Goal: Check status

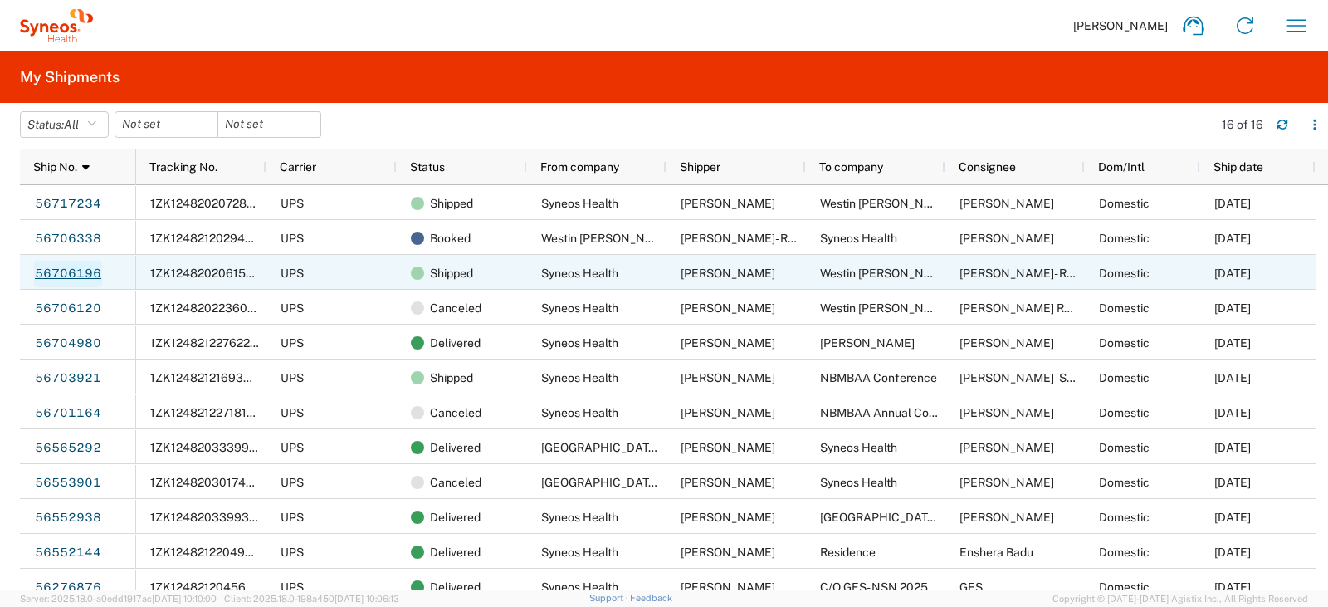
click at [96, 276] on link "56706196" at bounding box center [68, 274] width 68 height 27
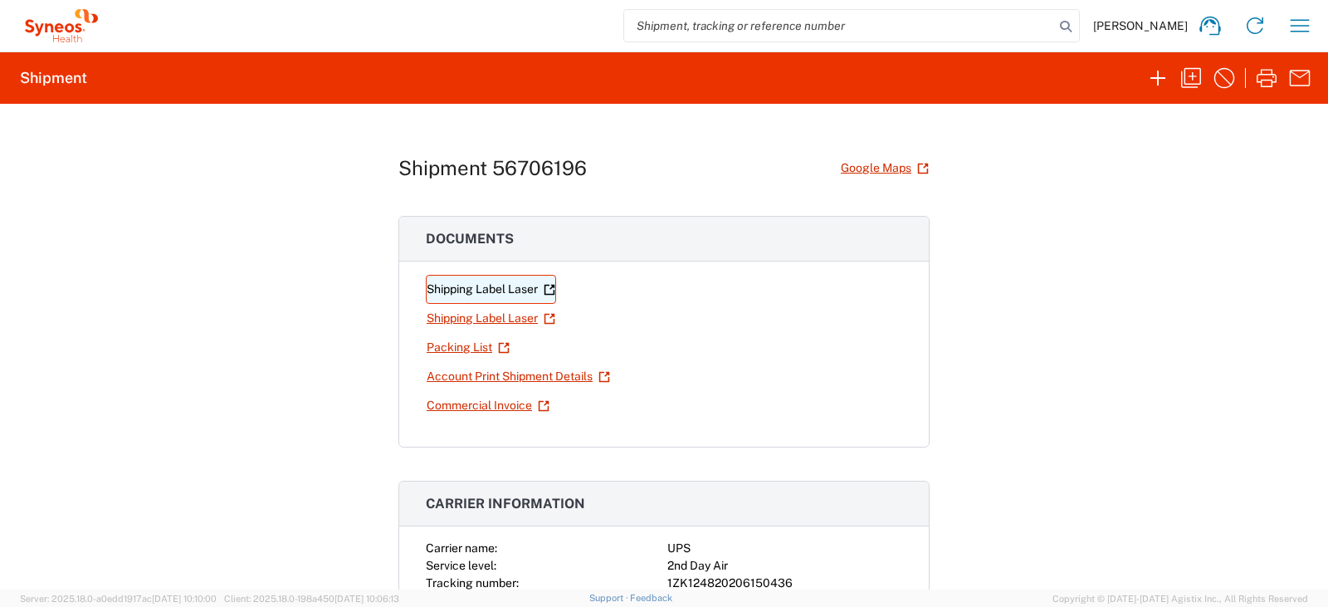
click at [477, 289] on link "Shipping Label Laser" at bounding box center [491, 289] width 130 height 29
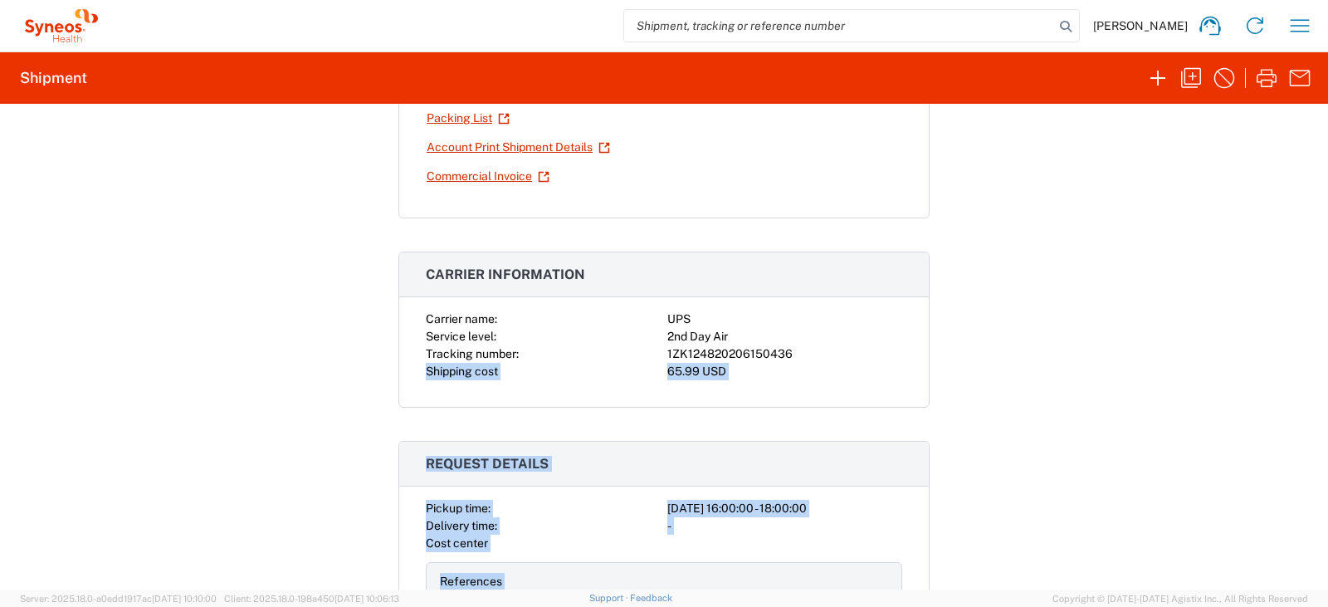
scroll to position [275, 0]
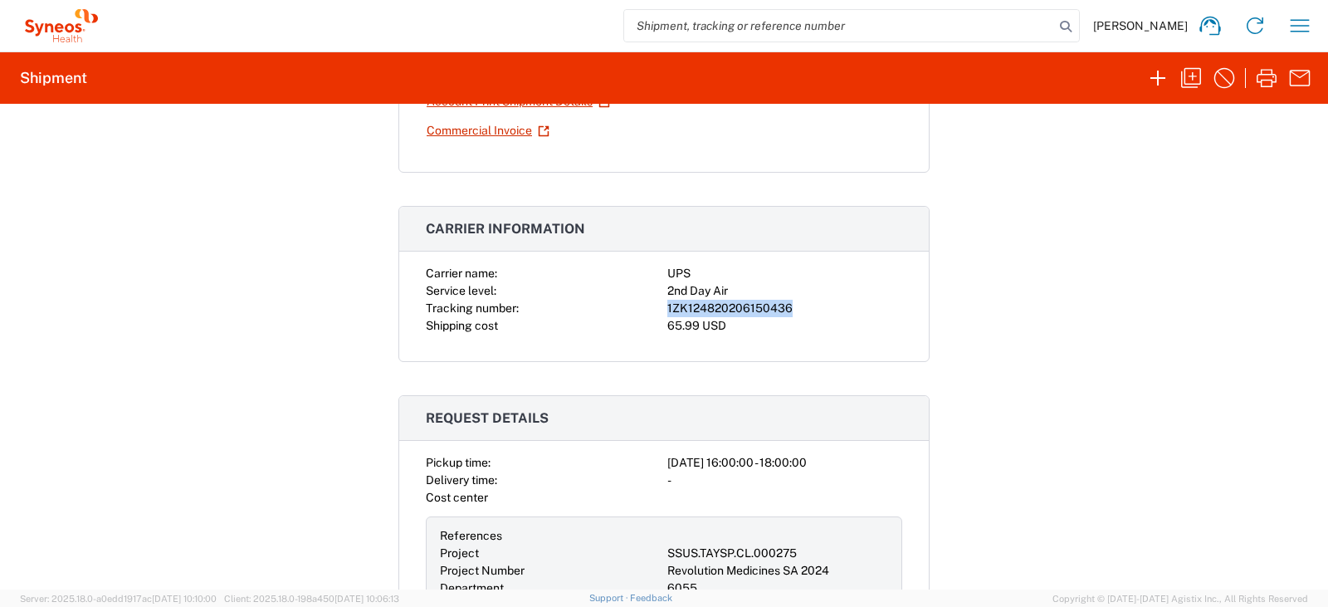
drag, startPoint x: 797, startPoint y: 583, endPoint x: 656, endPoint y: 309, distance: 308.1
click at [656, 309] on div "Carrier name: UPS Service level: 2nd Day Air Tracking number: 1ZK12482020615043…" at bounding box center [664, 300] width 476 height 70
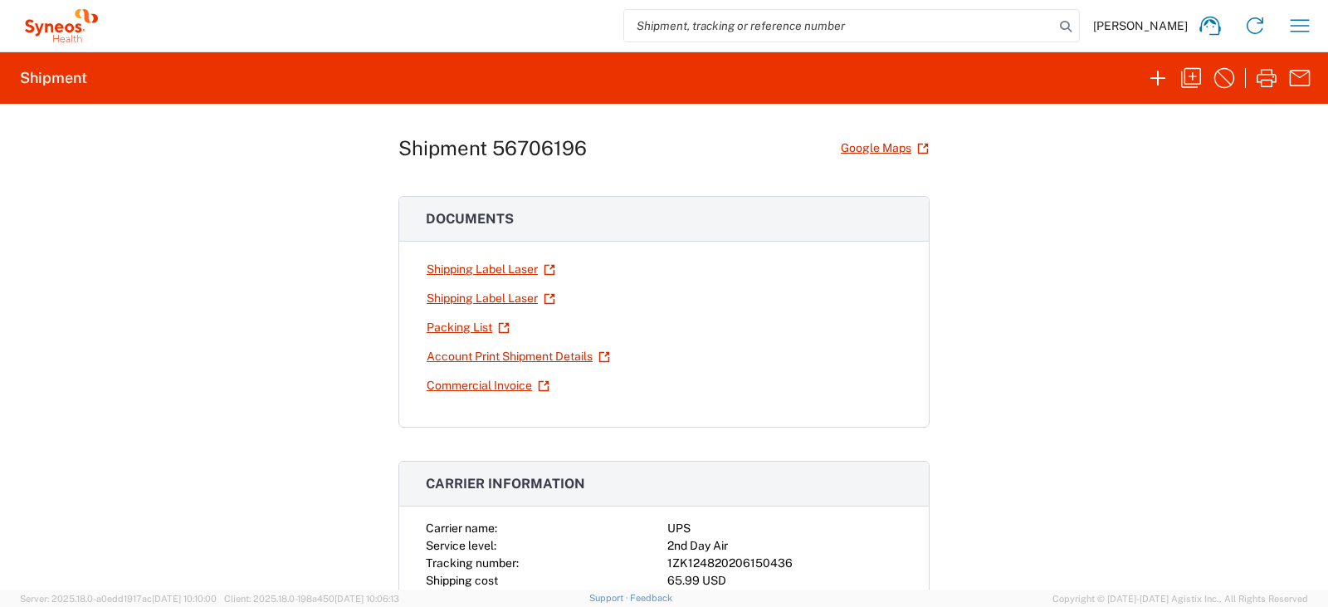
scroll to position [0, 0]
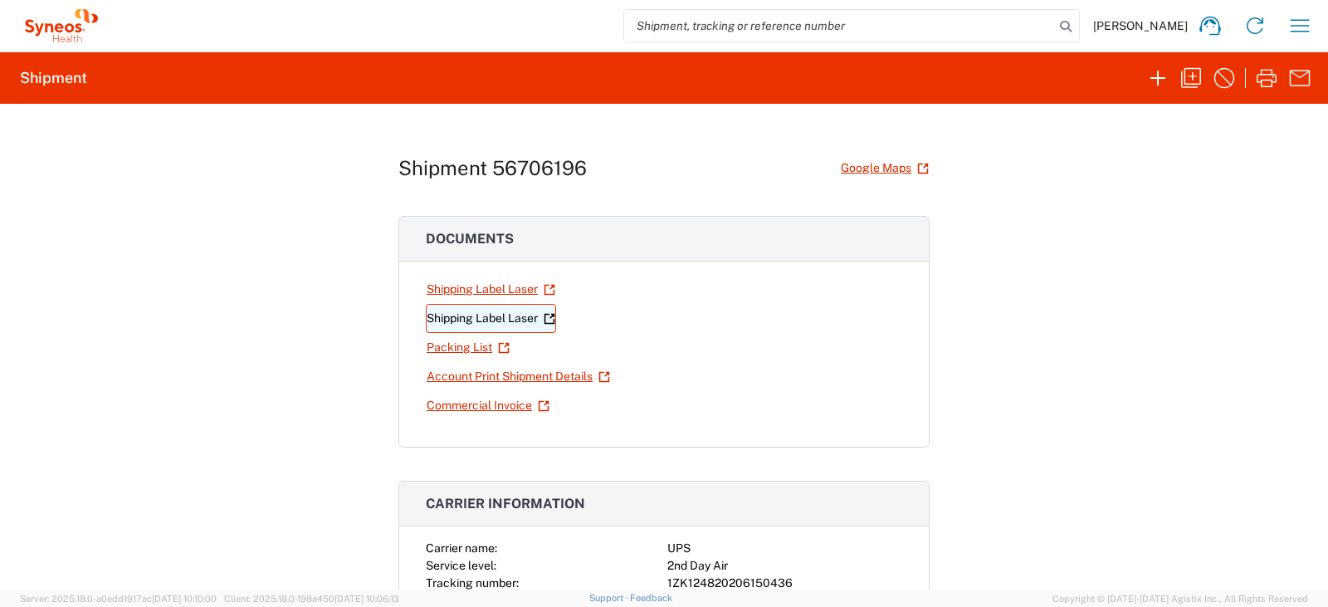
click at [515, 316] on link "Shipping Label Laser" at bounding box center [491, 318] width 130 height 29
